Goal: Find specific page/section: Find specific page/section

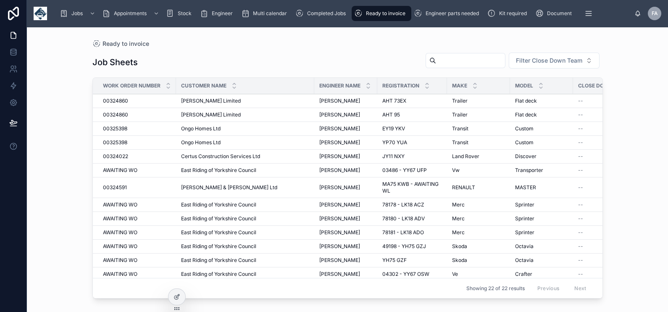
click at [318, 14] on span "Completed Jobs" at bounding box center [326, 13] width 39 height 7
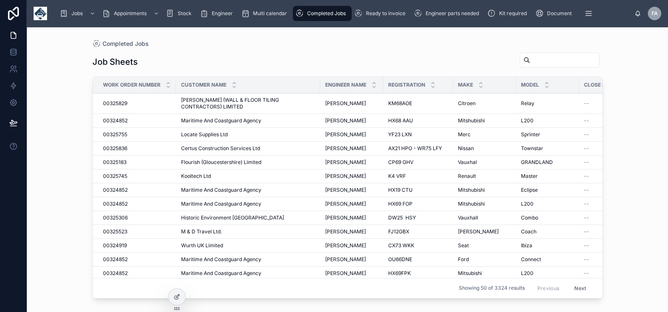
click at [377, 16] on span "Ready to invoice" at bounding box center [385, 13] width 39 height 7
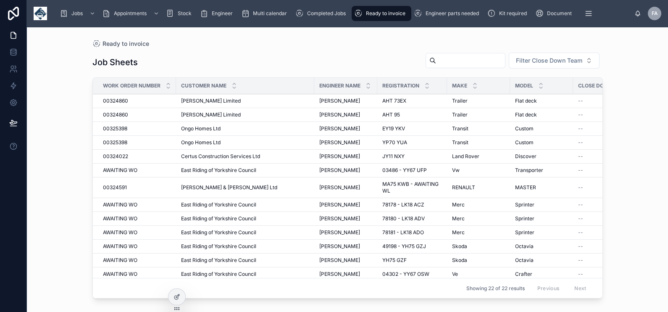
drag, startPoint x: 338, startPoint y: 14, endPoint x: 374, endPoint y: 11, distance: 36.3
click at [338, 14] on span "Completed Jobs" at bounding box center [326, 13] width 39 height 7
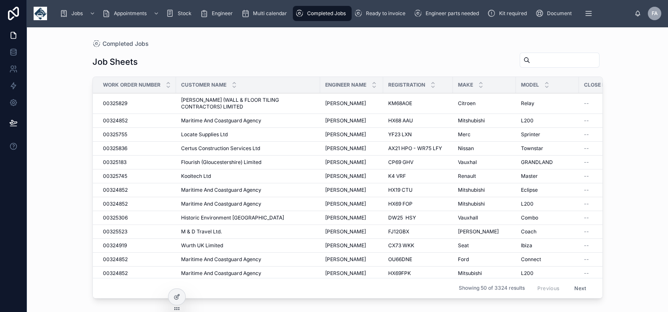
click at [388, 11] on span "Ready to invoice" at bounding box center [385, 13] width 39 height 7
